Goal: Check status

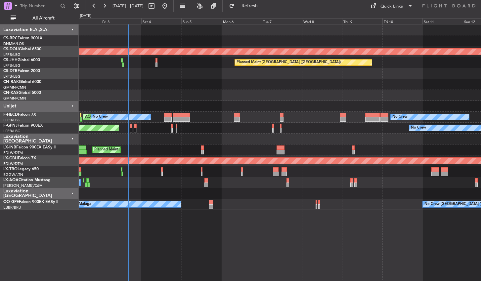
click at [233, 254] on div "Planned Maint London ([GEOGRAPHIC_DATA]) Planned Maint [GEOGRAPHIC_DATA] ([GEOG…" at bounding box center [280, 152] width 402 height 257
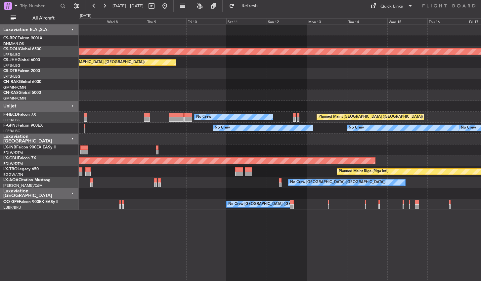
click at [167, 241] on div "Planned Maint London ([GEOGRAPHIC_DATA]) Planned Maint [GEOGRAPHIC_DATA] ([GEOG…" at bounding box center [280, 152] width 402 height 257
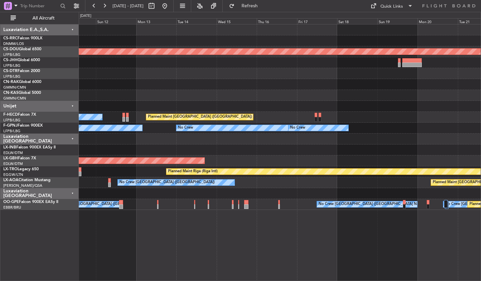
click at [168, 245] on div "Planned Maint London ([GEOGRAPHIC_DATA]) Planned Maint [GEOGRAPHIC_DATA] ([GEOG…" at bounding box center [280, 152] width 402 height 257
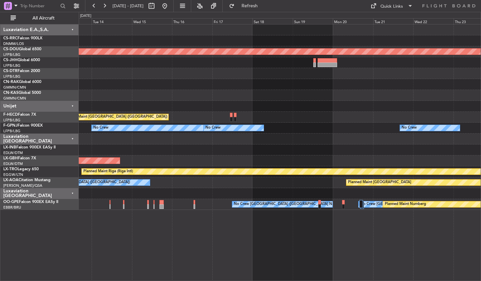
click at [350, 242] on div "Planned Maint London ([GEOGRAPHIC_DATA]) Planned Maint [GEOGRAPHIC_DATA] ([GEOG…" at bounding box center [280, 152] width 402 height 257
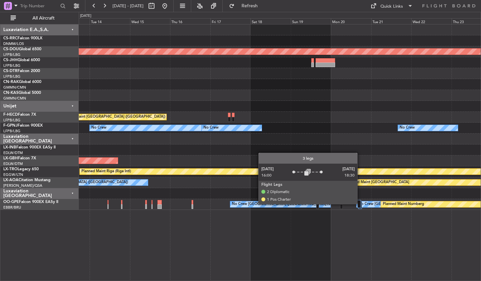
click at [360, 204] on div at bounding box center [358, 204] width 3 height 8
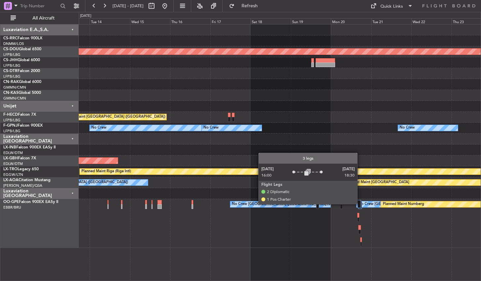
click at [360, 204] on div at bounding box center [358, 204] width 3 height 8
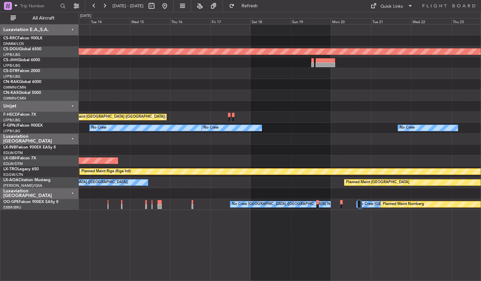
click at [219, 238] on div "Planned Maint London ([GEOGRAPHIC_DATA]) Planned Maint [GEOGRAPHIC_DATA] ([GEOG…" at bounding box center [280, 152] width 402 height 257
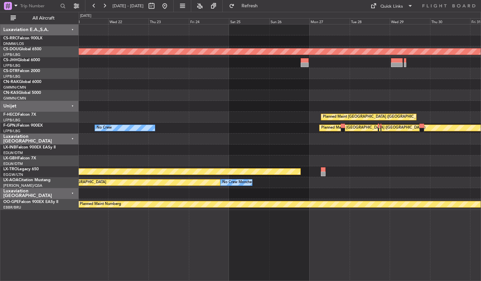
click at [181, 240] on div "Planned Maint London ([GEOGRAPHIC_DATA]) Planned Maint [GEOGRAPHIC_DATA] ([GEOG…" at bounding box center [280, 152] width 402 height 257
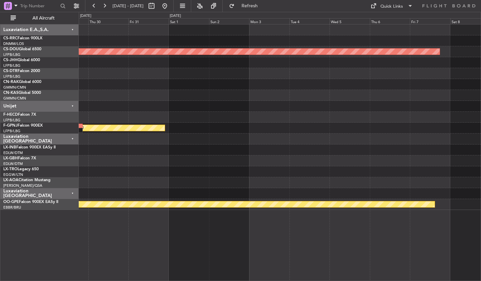
click at [141, 235] on div "Planned Maint London ([GEOGRAPHIC_DATA]) Planned Maint [GEOGRAPHIC_DATA] ([GEOG…" at bounding box center [280, 152] width 402 height 257
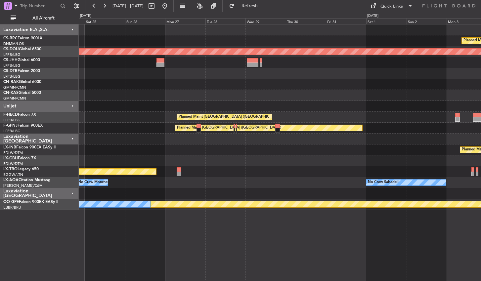
click at [424, 251] on div "Planned Maint [GEOGRAPHIC_DATA] ([GEOGRAPHIC_DATA]) Planned Maint [GEOGRAPHIC_D…" at bounding box center [280, 152] width 402 height 257
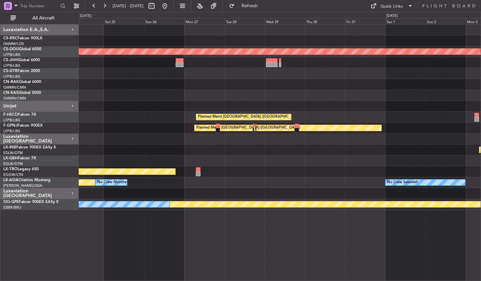
click at [402, 251] on div "Planned Maint [GEOGRAPHIC_DATA] ([GEOGRAPHIC_DATA]) Planned Maint [GEOGRAPHIC_D…" at bounding box center [280, 152] width 402 height 257
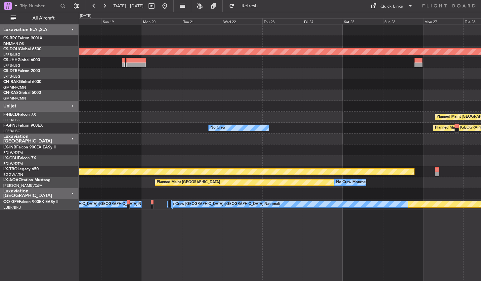
click at [432, 247] on div "Planned Maint London ([GEOGRAPHIC_DATA]) Planned Maint [GEOGRAPHIC_DATA] ([GEOG…" at bounding box center [280, 152] width 402 height 257
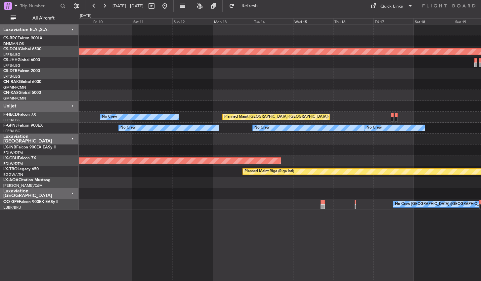
click at [342, 248] on div "Planned Maint London ([GEOGRAPHIC_DATA]) Planned Maint [GEOGRAPHIC_DATA] ([GEOG…" at bounding box center [280, 152] width 402 height 257
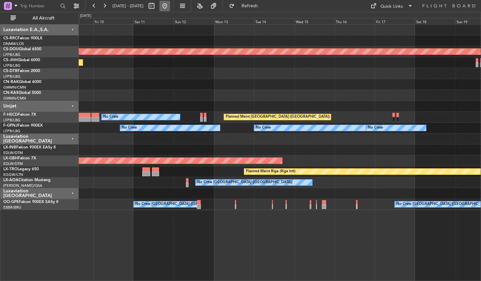
click at [170, 9] on button at bounding box center [164, 6] width 11 height 11
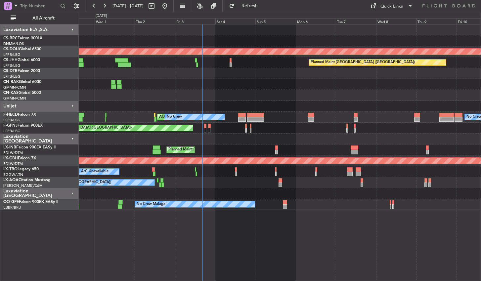
click at [388, 222] on div "Planned Maint London ([GEOGRAPHIC_DATA]) Planned Maint [GEOGRAPHIC_DATA] ([GEOG…" at bounding box center [280, 152] width 402 height 257
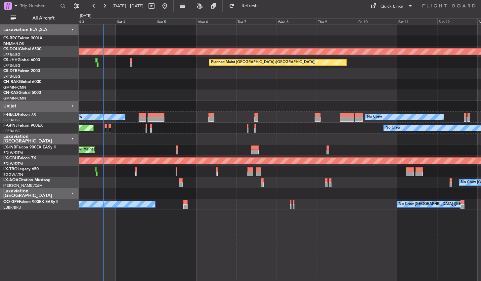
click at [329, 211] on div "Planned Maint London ([GEOGRAPHIC_DATA]) Planned Maint [GEOGRAPHIC_DATA] ([GEOG…" at bounding box center [280, 152] width 402 height 257
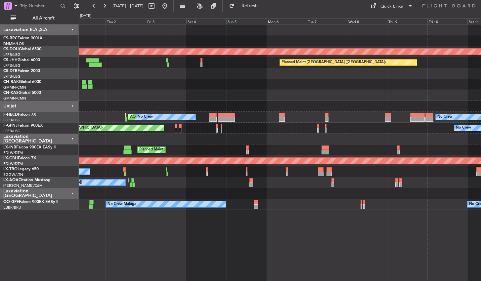
click at [249, 238] on div "Planned Maint London ([GEOGRAPHIC_DATA]) Planned Maint [GEOGRAPHIC_DATA] ([GEOG…" at bounding box center [280, 152] width 402 height 257
click at [290, 225] on div "Planned Maint London ([GEOGRAPHIC_DATA]) Planned Maint [GEOGRAPHIC_DATA] ([GEOG…" at bounding box center [280, 152] width 402 height 257
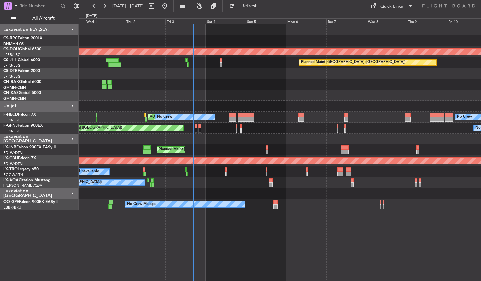
click at [222, 233] on div "Planned Maint London ([GEOGRAPHIC_DATA]) Planned Maint [GEOGRAPHIC_DATA] ([GEOG…" at bounding box center [280, 152] width 402 height 257
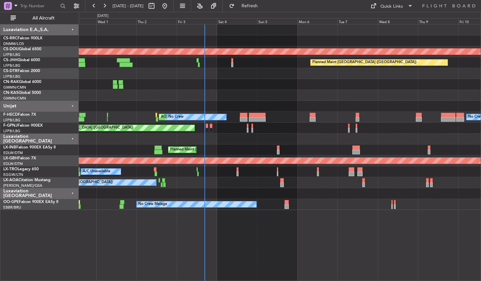
click at [261, 235] on div "Planned Maint London ([GEOGRAPHIC_DATA]) Planned Maint [GEOGRAPHIC_DATA] ([GEOG…" at bounding box center [280, 152] width 402 height 257
click at [319, 227] on div "Planned Maint London ([GEOGRAPHIC_DATA]) Planned Maint [GEOGRAPHIC_DATA] ([GEOG…" at bounding box center [280, 152] width 402 height 257
click at [263, 227] on div "Planned Maint London ([GEOGRAPHIC_DATA]) Planned Maint [GEOGRAPHIC_DATA] ([GEOG…" at bounding box center [280, 152] width 402 height 257
click at [263, 226] on div "Planned Maint London ([GEOGRAPHIC_DATA]) Planned Maint [GEOGRAPHIC_DATA] ([GEOG…" at bounding box center [280, 152] width 402 height 257
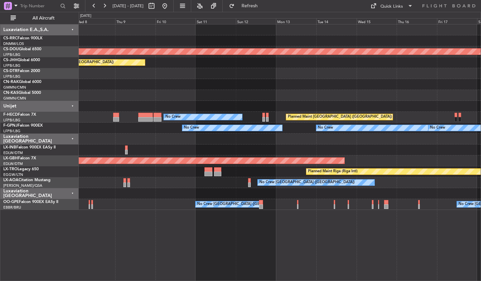
click at [181, 243] on div "Planned Maint London ([GEOGRAPHIC_DATA]) Planned Maint [GEOGRAPHIC_DATA] ([GEOG…" at bounding box center [280, 152] width 402 height 257
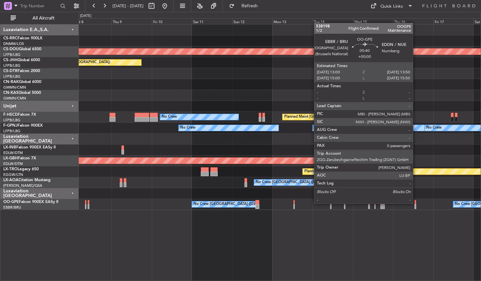
click at [415, 204] on div at bounding box center [415, 202] width 2 height 5
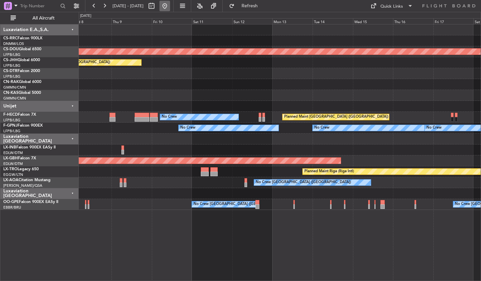
click at [170, 8] on button at bounding box center [164, 6] width 11 height 11
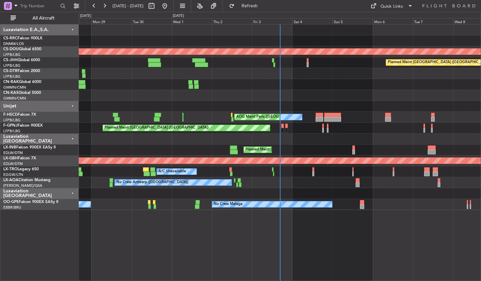
click at [290, 217] on div "Planned Maint London ([GEOGRAPHIC_DATA]) Planned Maint [GEOGRAPHIC_DATA] ([GEOG…" at bounding box center [280, 152] width 402 height 257
click at [170, 6] on button at bounding box center [164, 6] width 11 height 11
click at [265, 2] on button "Refresh" at bounding box center [246, 6] width 40 height 11
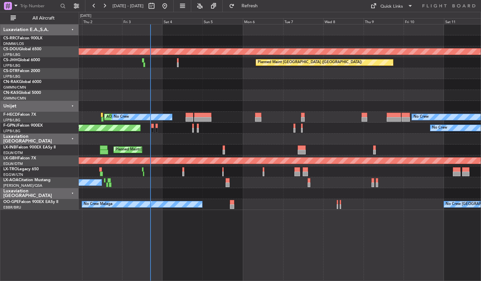
click at [242, 246] on div "Planned Maint London ([GEOGRAPHIC_DATA]) Planned Maint [GEOGRAPHIC_DATA] ([GEOG…" at bounding box center [280, 152] width 402 height 257
click at [188, 13] on mat-tooltip-component "Go to [DATE]" at bounding box center [186, 20] width 34 height 18
click at [170, 9] on button at bounding box center [164, 6] width 11 height 11
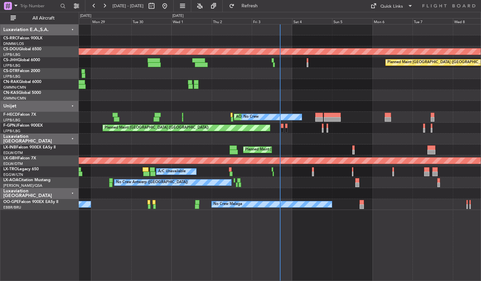
click at [165, 271] on div "Planned Maint London ([GEOGRAPHIC_DATA]) Planned Maint [GEOGRAPHIC_DATA] ([GEOG…" at bounding box center [280, 152] width 402 height 257
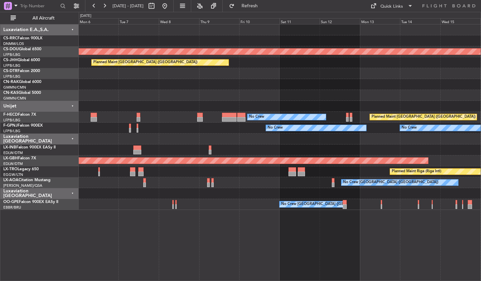
click at [206, 265] on div "Planned Maint London ([GEOGRAPHIC_DATA]) Planned Maint [GEOGRAPHIC_DATA] ([GEOG…" at bounding box center [280, 152] width 402 height 257
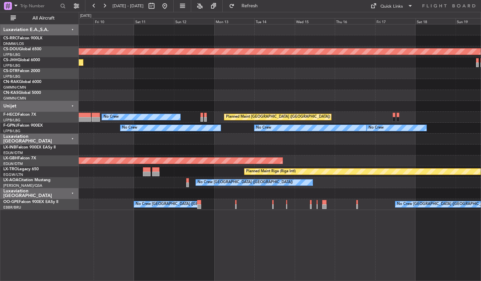
click at [286, 260] on div "Planned Maint London ([GEOGRAPHIC_DATA]) Planned Maint [GEOGRAPHIC_DATA] ([GEOG…" at bounding box center [280, 152] width 402 height 257
click at [170, 1] on button at bounding box center [164, 6] width 11 height 11
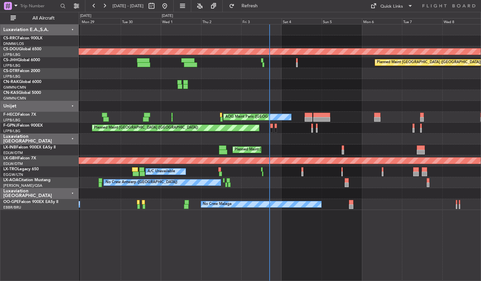
click at [324, 238] on div "Planned Maint London ([GEOGRAPHIC_DATA]) Planned Maint [GEOGRAPHIC_DATA] ([GEOG…" at bounding box center [280, 152] width 402 height 257
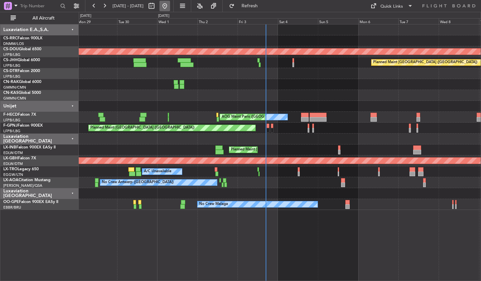
click at [170, 5] on button at bounding box center [164, 6] width 11 height 11
